Goal: Task Accomplishment & Management: Manage account settings

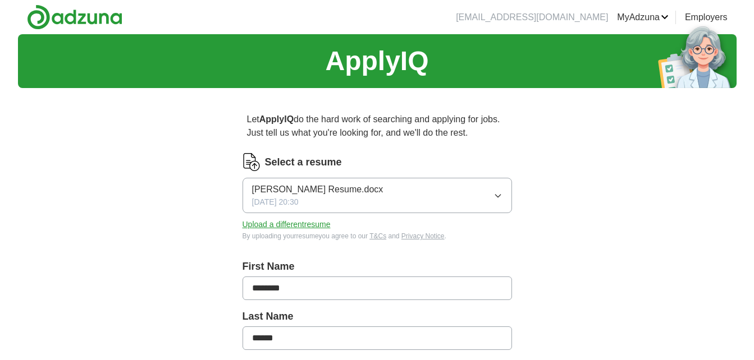
click at [496, 195] on icon "button" at bounding box center [497, 195] width 9 height 9
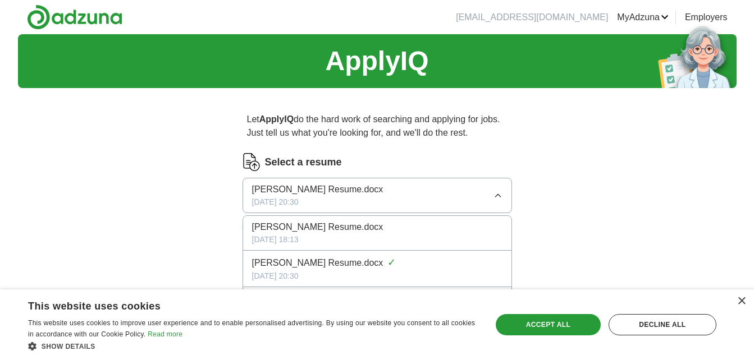
click at [466, 241] on div "[DATE] 18:13" at bounding box center [377, 240] width 250 height 12
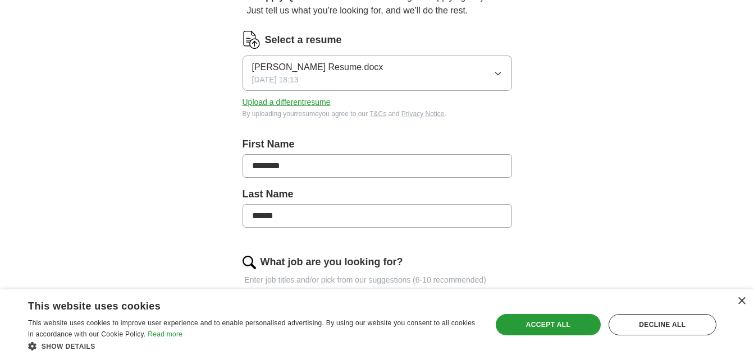
scroll to position [139, 0]
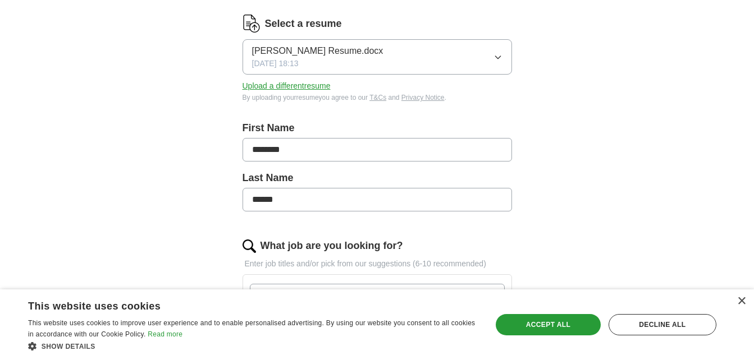
click at [270, 88] on button "Upload a different resume" at bounding box center [286, 86] width 88 height 12
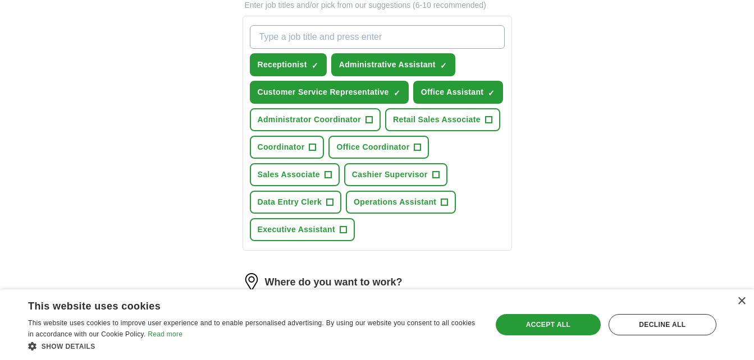
scroll to position [410, 0]
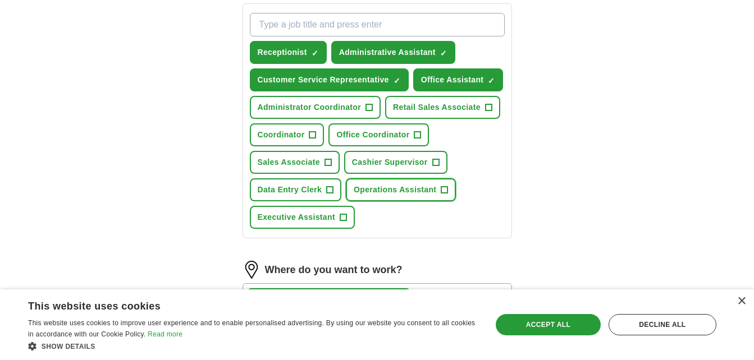
click at [445, 191] on span "+" at bounding box center [444, 190] width 7 height 9
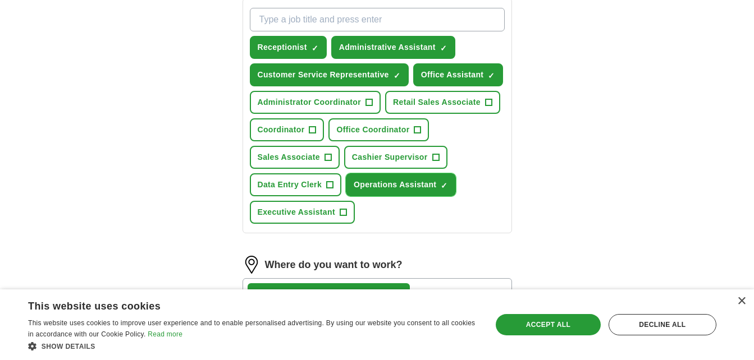
scroll to position [416, 0]
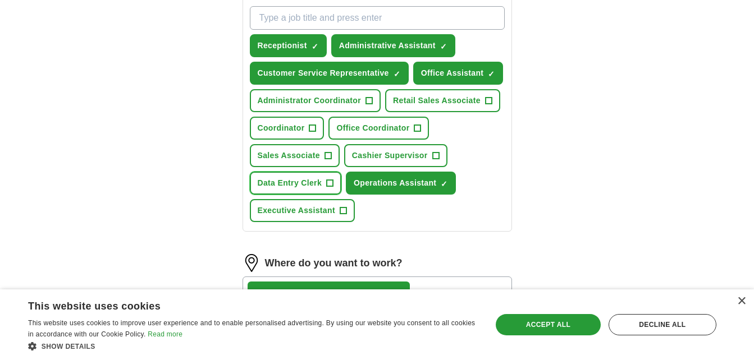
click at [331, 180] on span "+" at bounding box center [330, 183] width 7 height 9
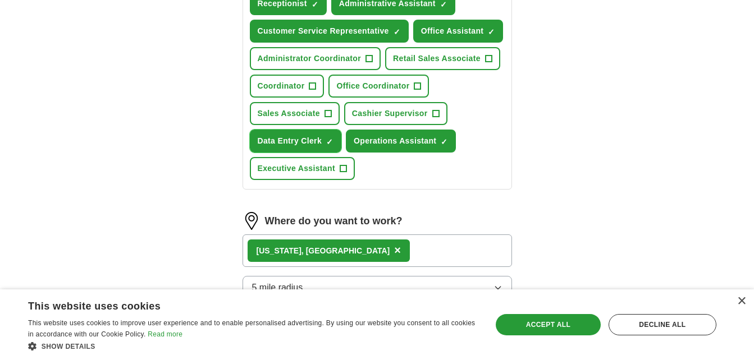
scroll to position [481, 0]
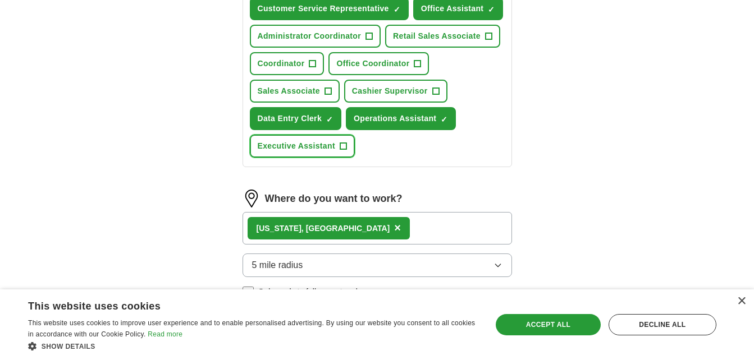
click at [342, 145] on span "+" at bounding box center [342, 146] width 7 height 9
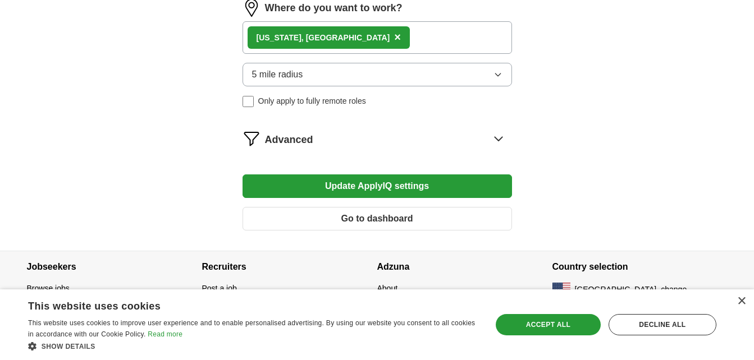
scroll to position [676, 0]
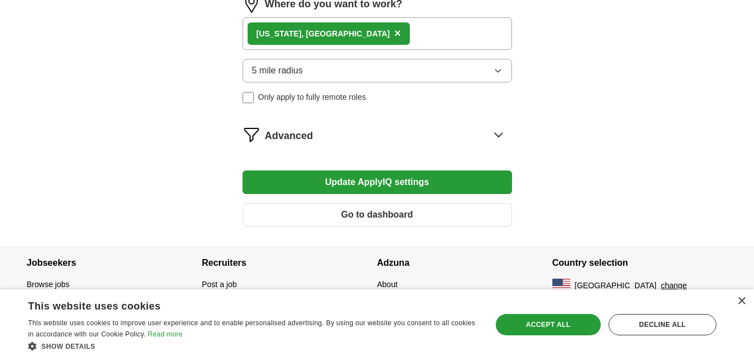
click at [405, 181] on button "Update ApplyIQ settings" at bounding box center [376, 183] width 269 height 24
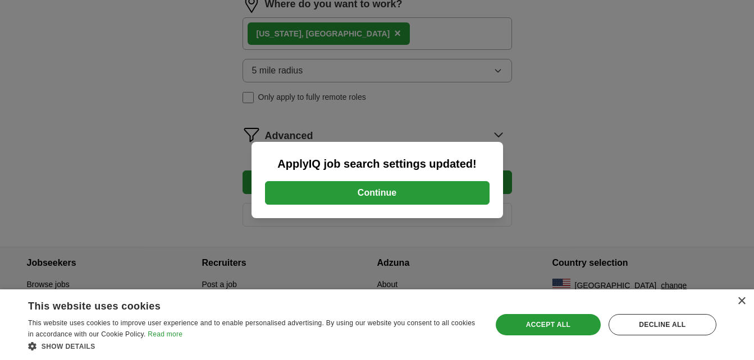
click at [379, 187] on button "Continue" at bounding box center [377, 193] width 224 height 24
